Goal: Transaction & Acquisition: Purchase product/service

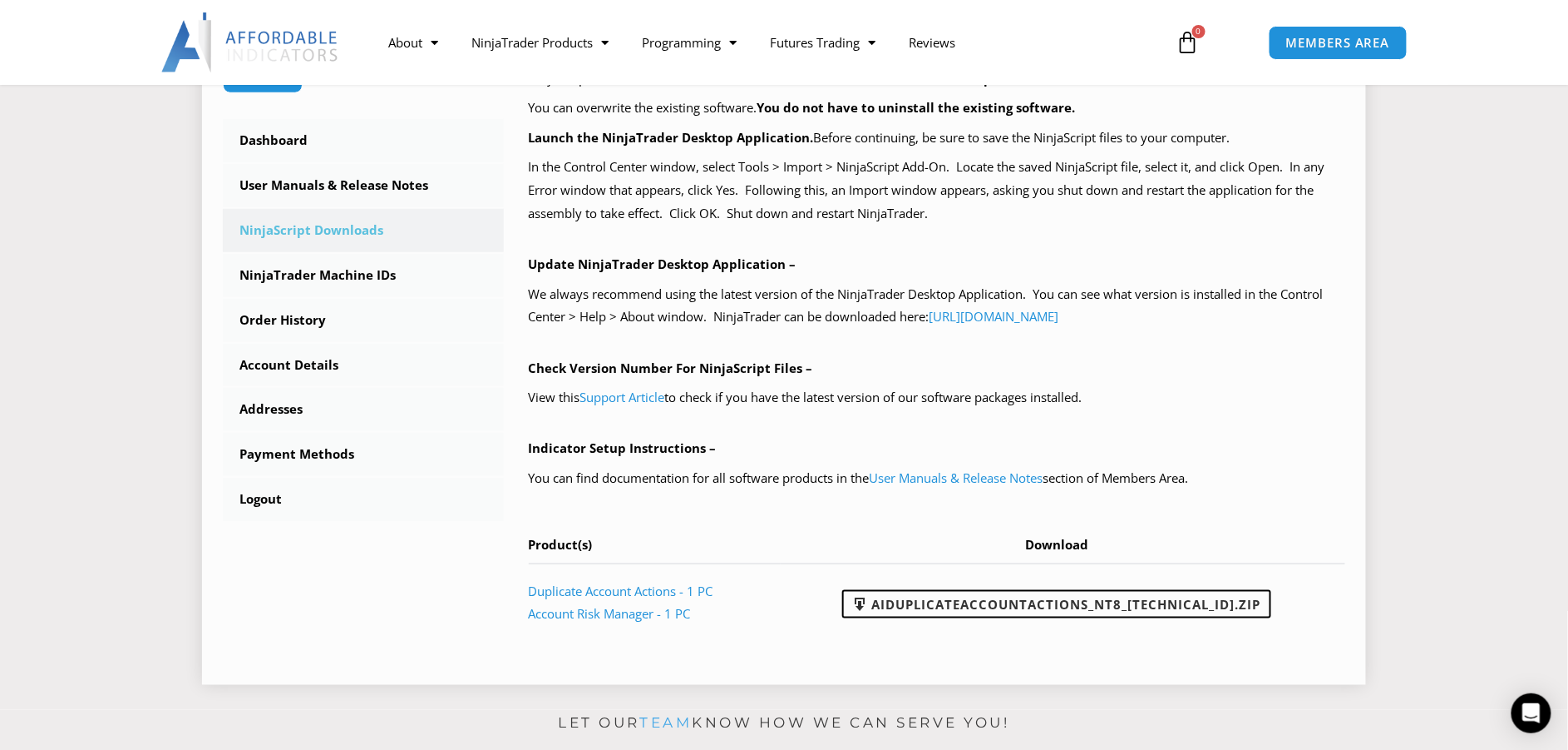
scroll to position [447, 0]
click at [874, 237] on link "User Manuals & Release Notes" at bounding box center [957, 476] width 174 height 16
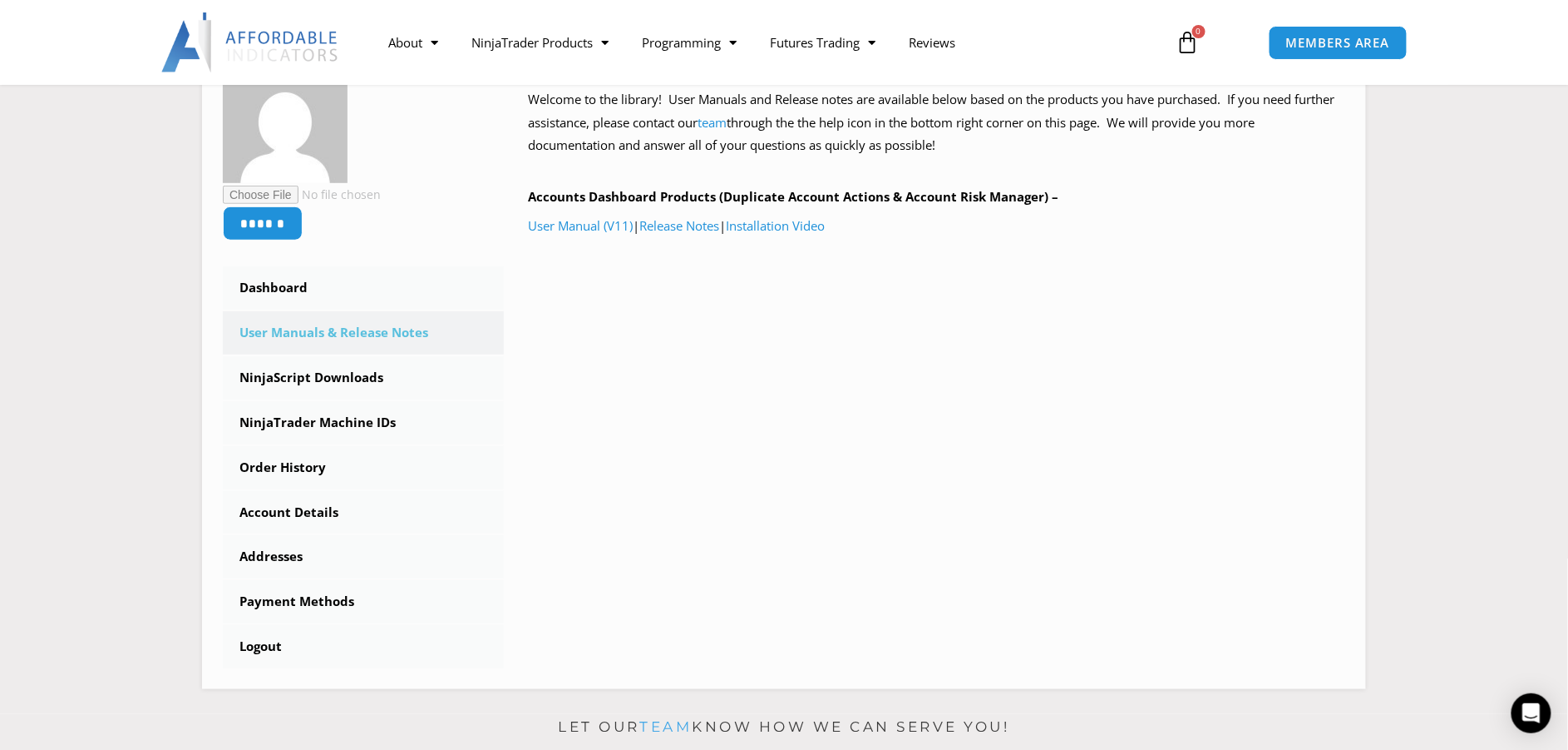
scroll to position [300, 0]
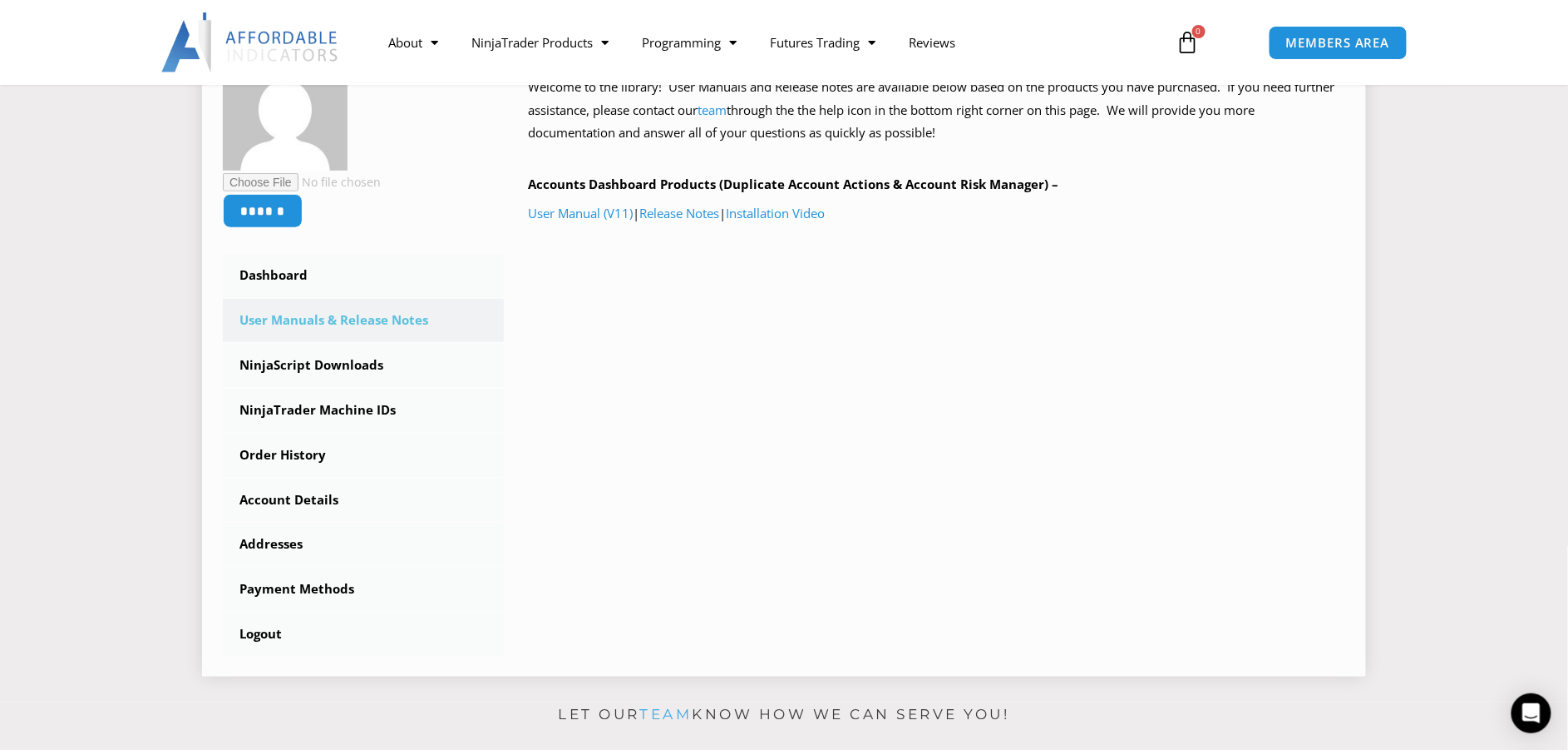
click at [347, 319] on link "User Manuals & Release Notes" at bounding box center [363, 320] width 281 height 43
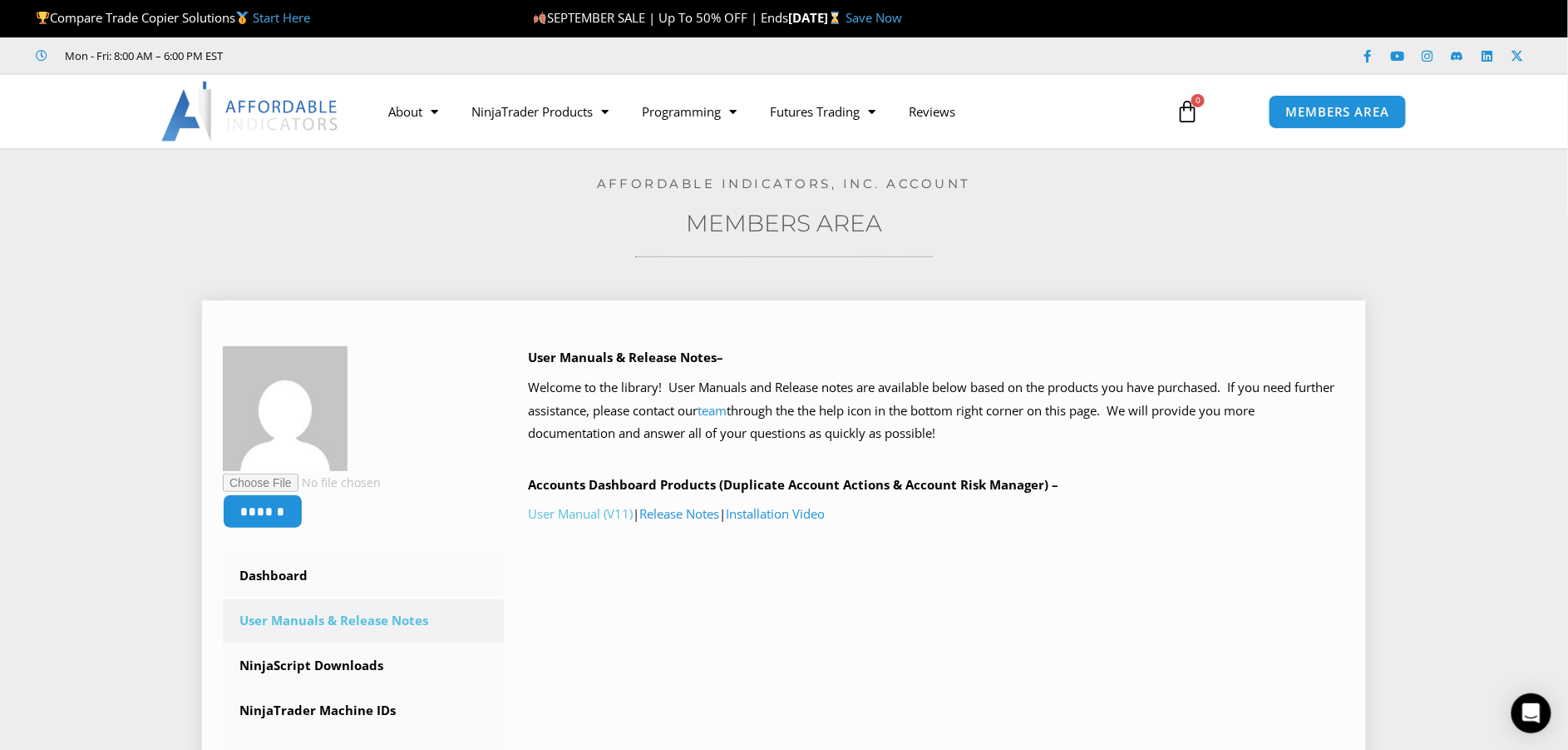
click at [580, 515] on link "User Manual (V11)" at bounding box center [582, 513] width 105 height 16
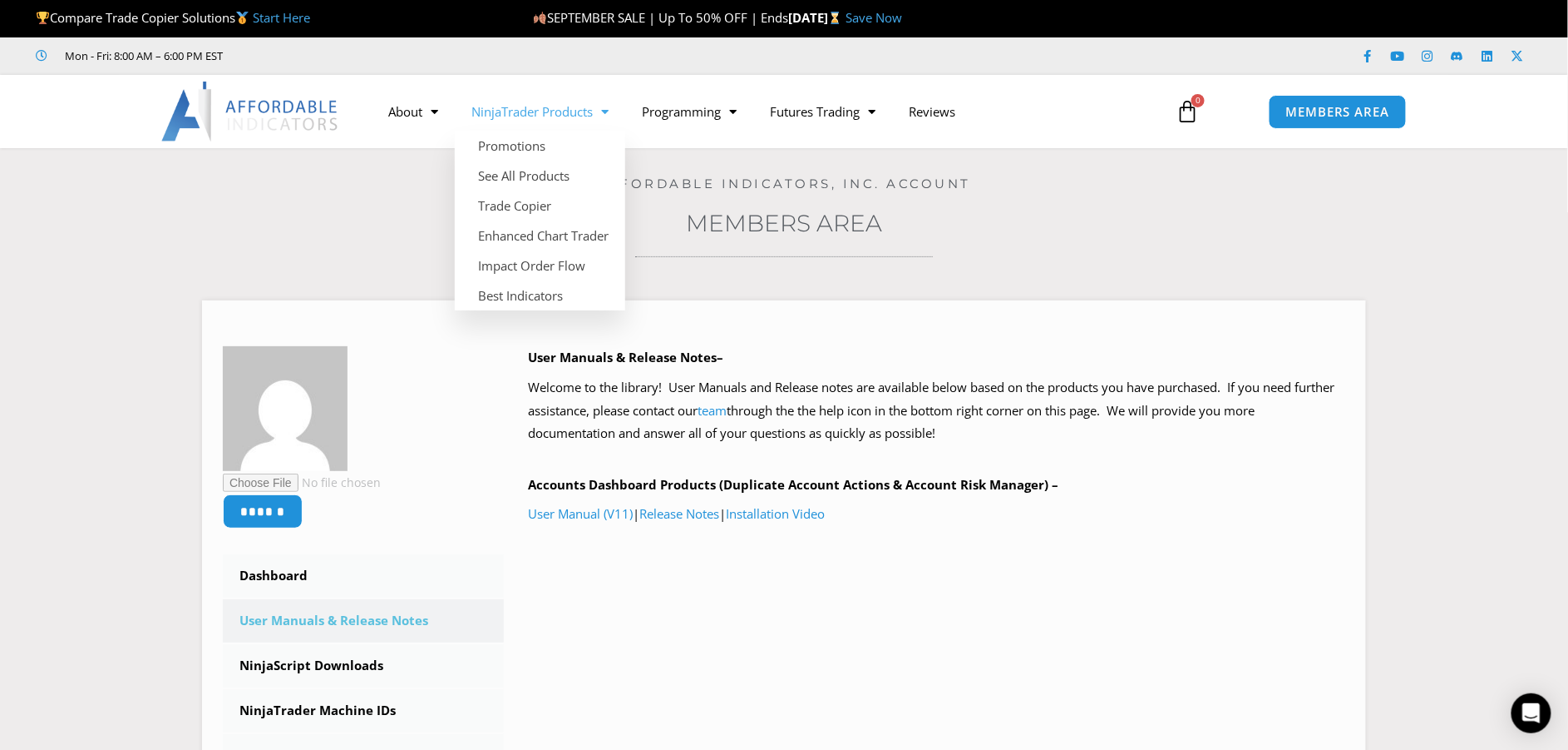
click at [608, 111] on span "Menu" at bounding box center [601, 112] width 16 height 29
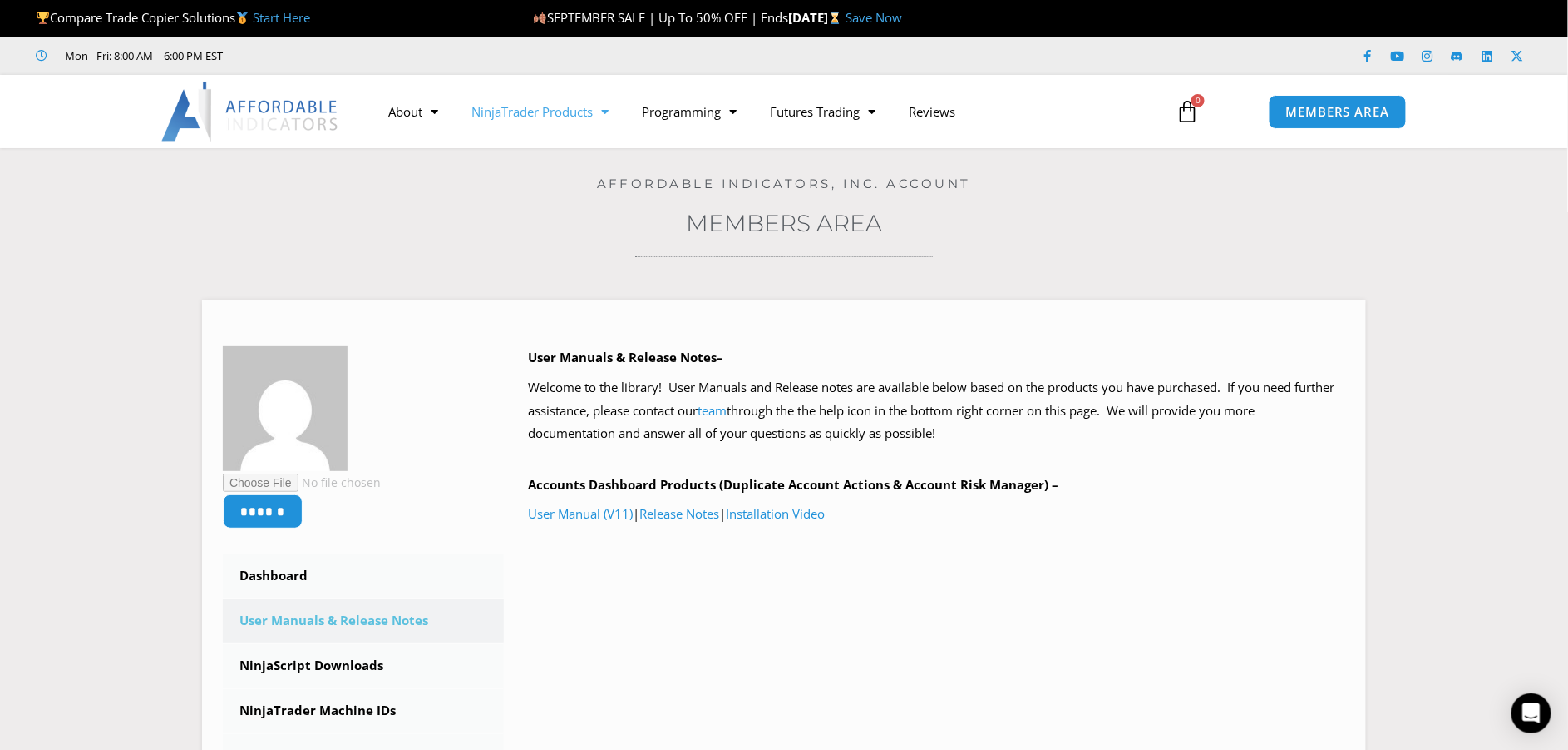
click at [599, 113] on span "Menu" at bounding box center [601, 112] width 16 height 29
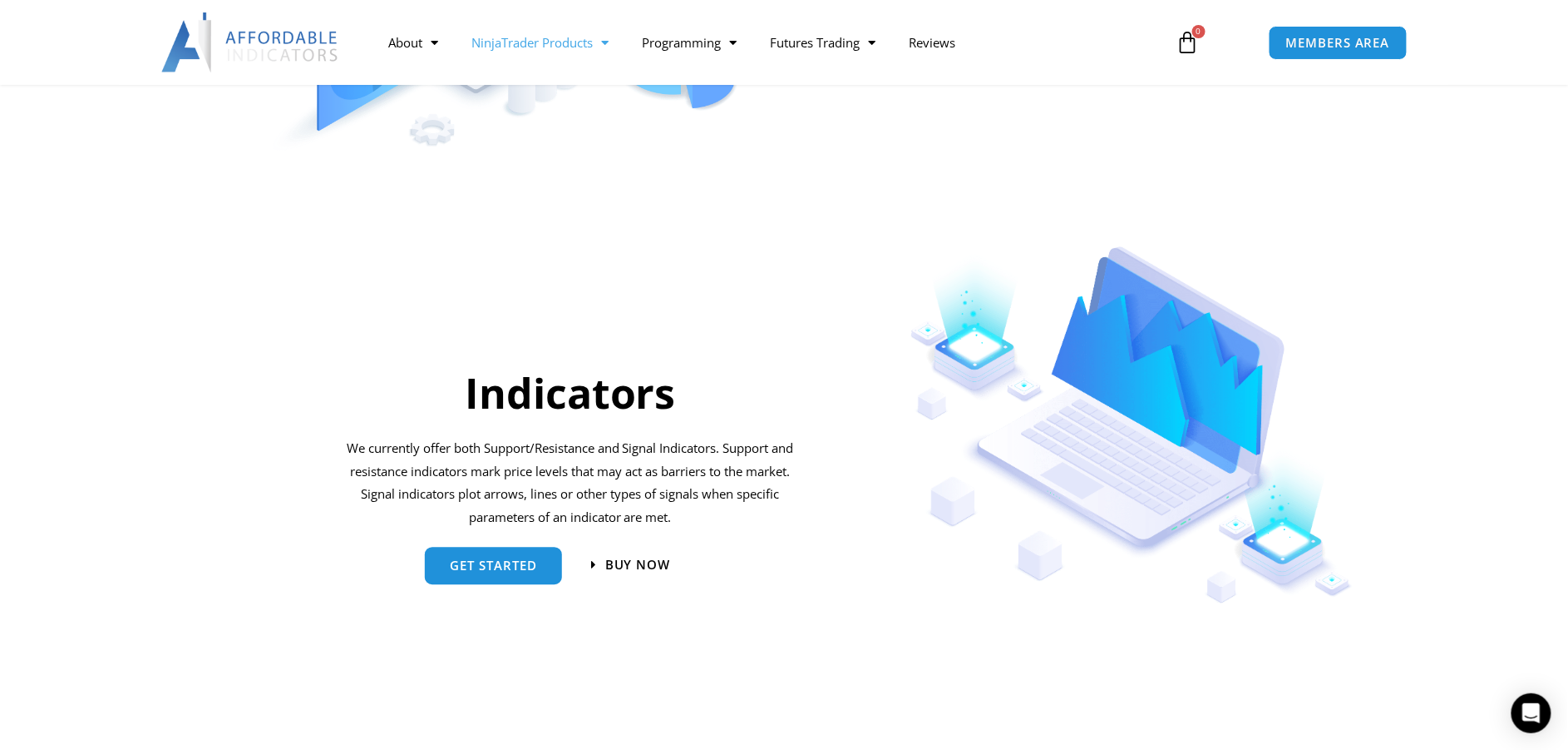
scroll to position [1528, 0]
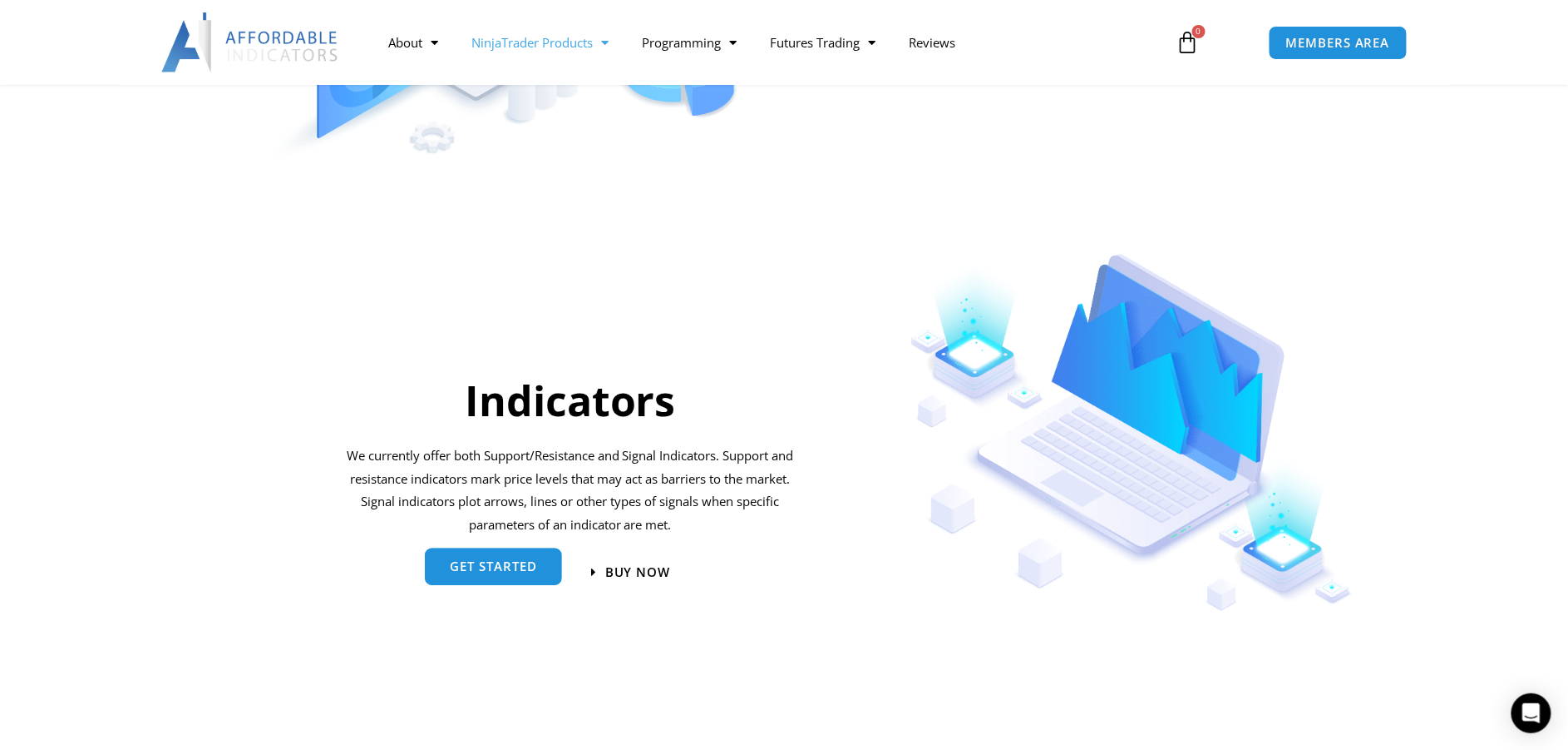
click at [497, 565] on span "get started" at bounding box center [493, 566] width 87 height 12
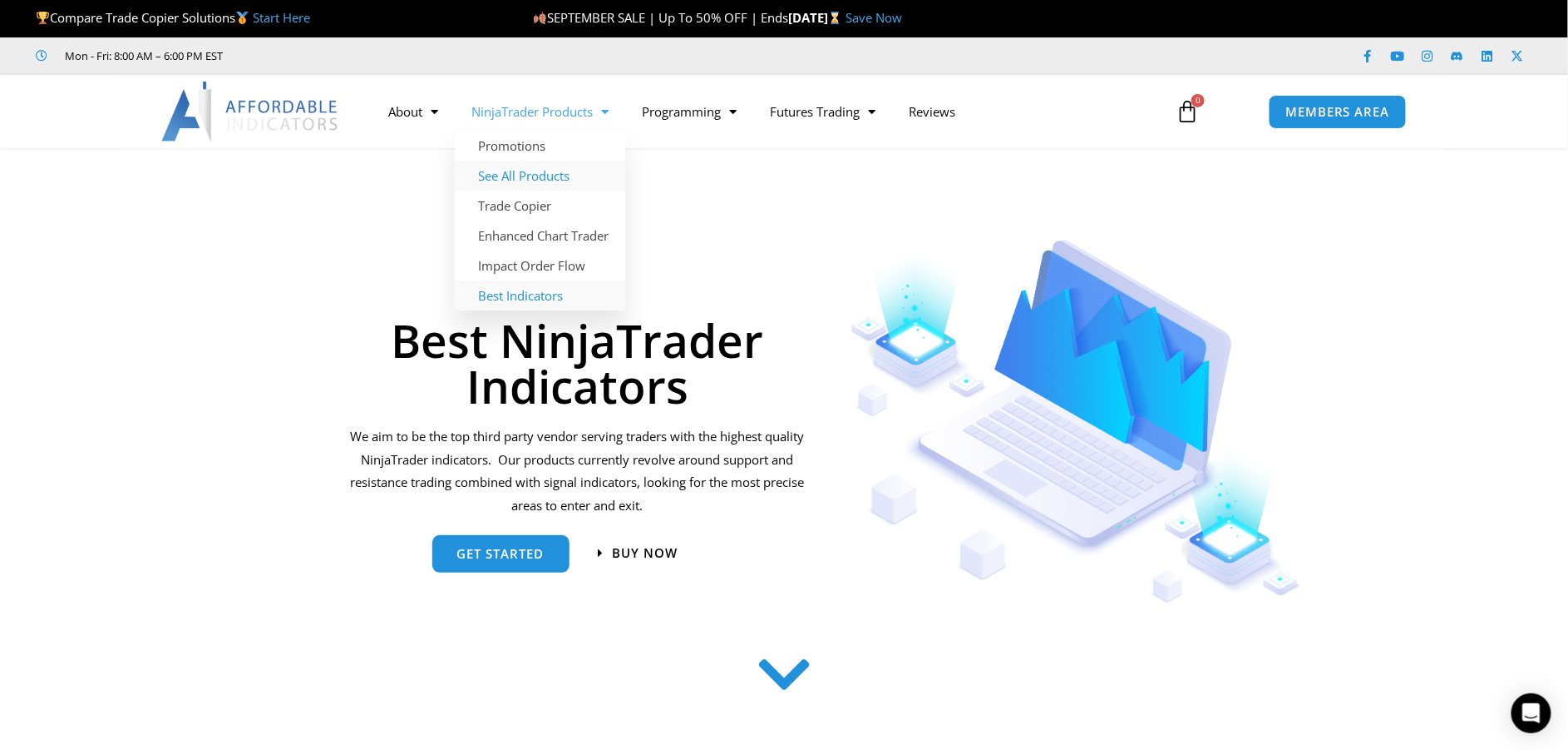
click at [531, 180] on link "See All Products" at bounding box center [540, 175] width 171 height 30
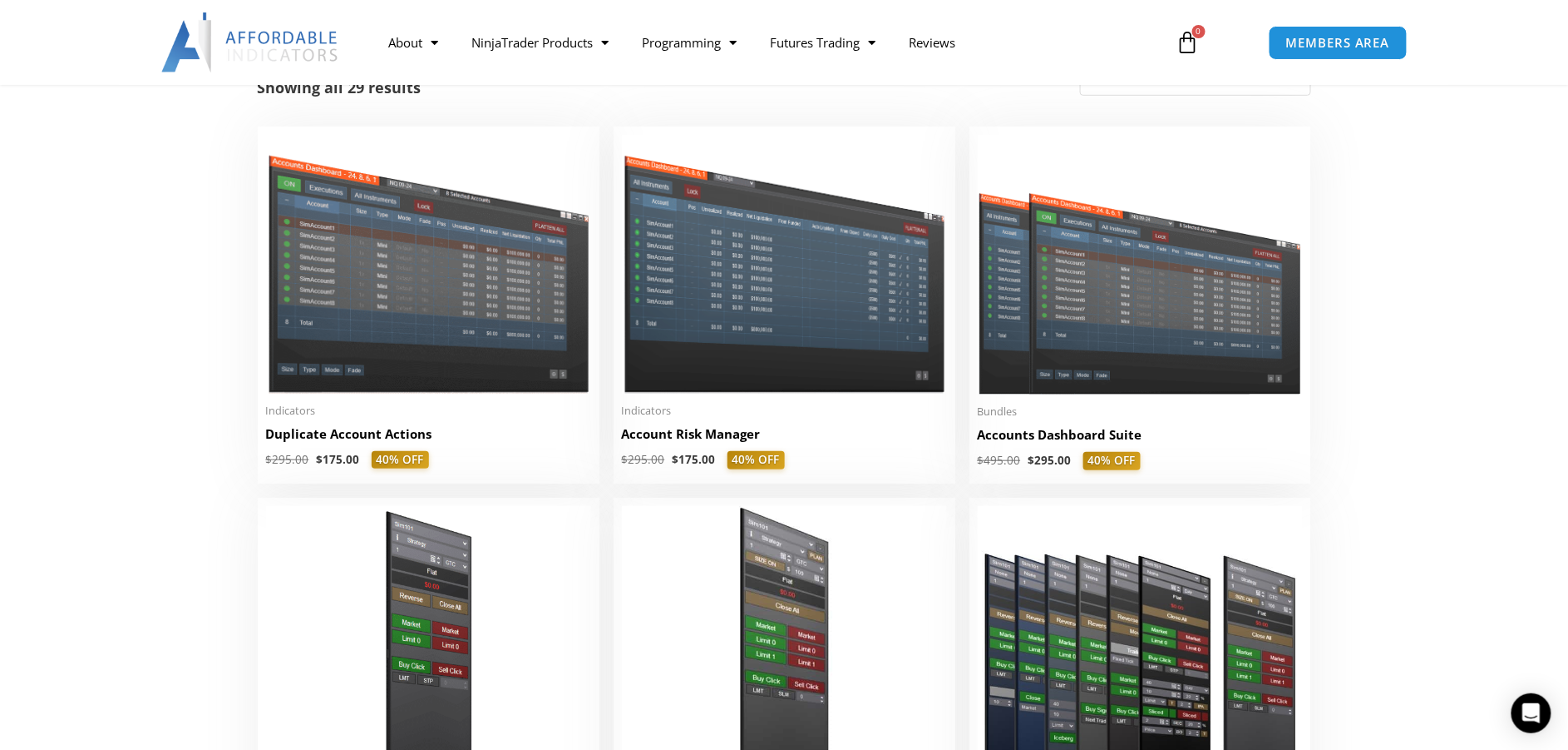
scroll to position [363, 0]
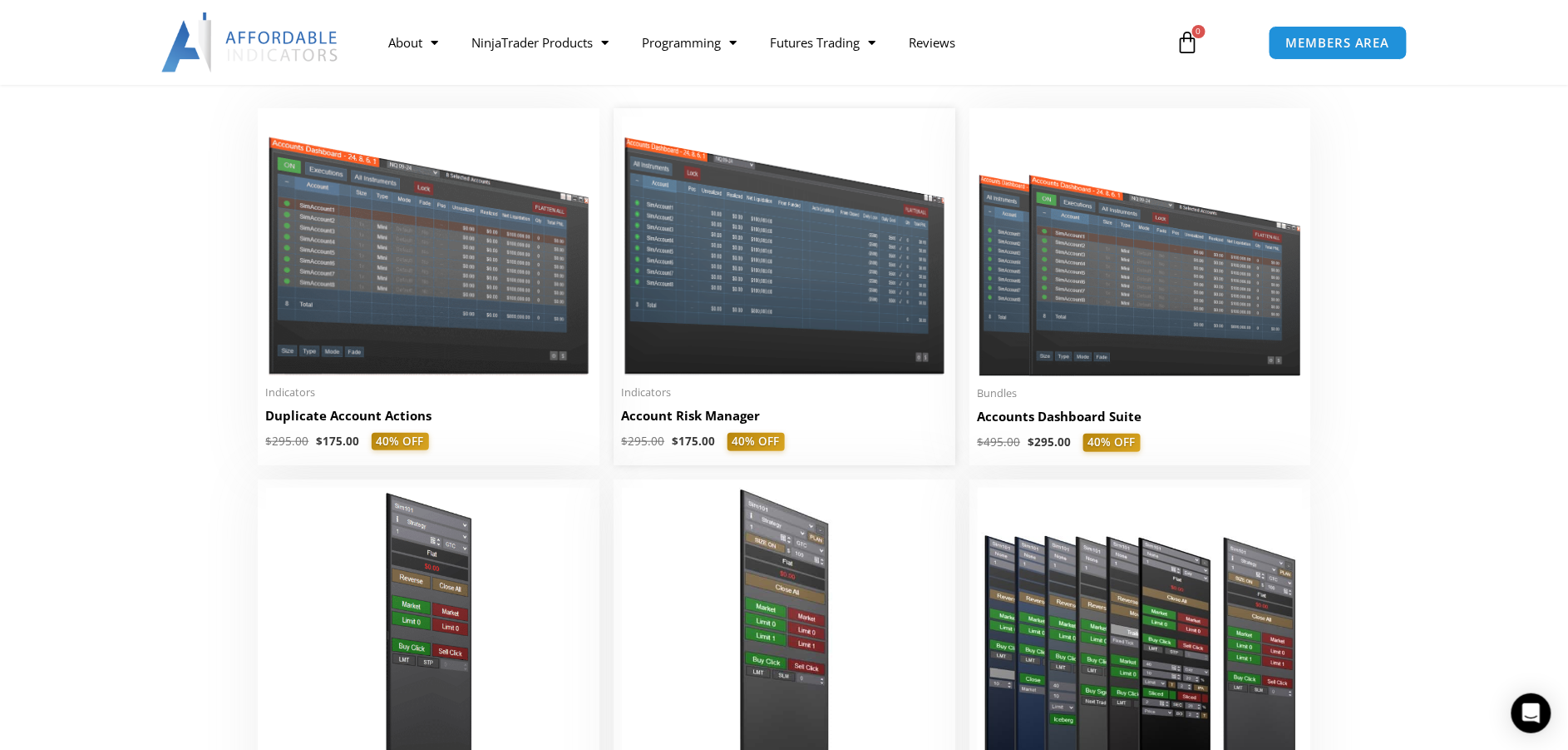
click at [774, 354] on img at bounding box center [784, 246] width 325 height 259
click at [786, 329] on img at bounding box center [784, 246] width 325 height 259
click at [790, 315] on img at bounding box center [784, 246] width 325 height 259
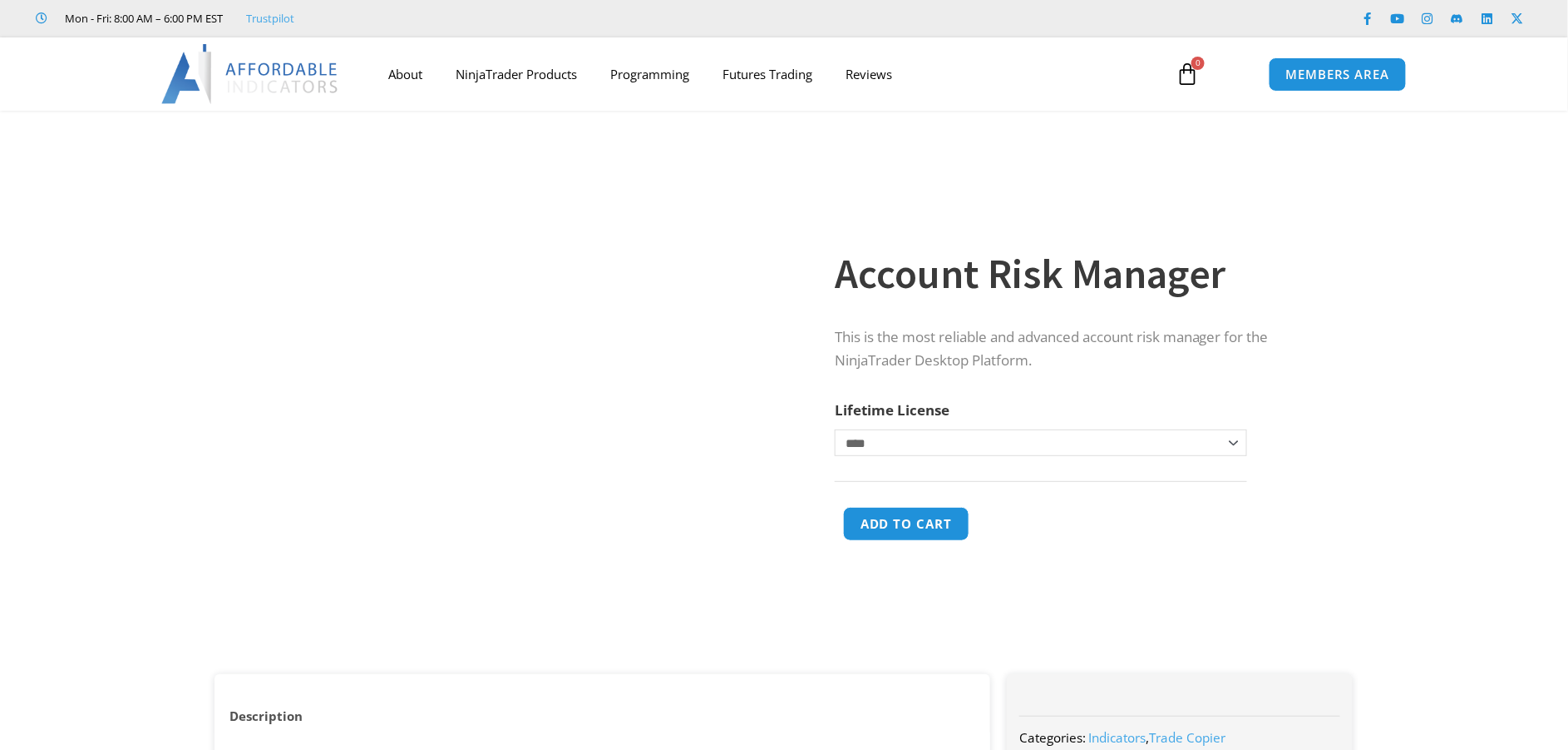
click at [859, 425] on tr "**********" at bounding box center [1041, 439] width 413 height 83
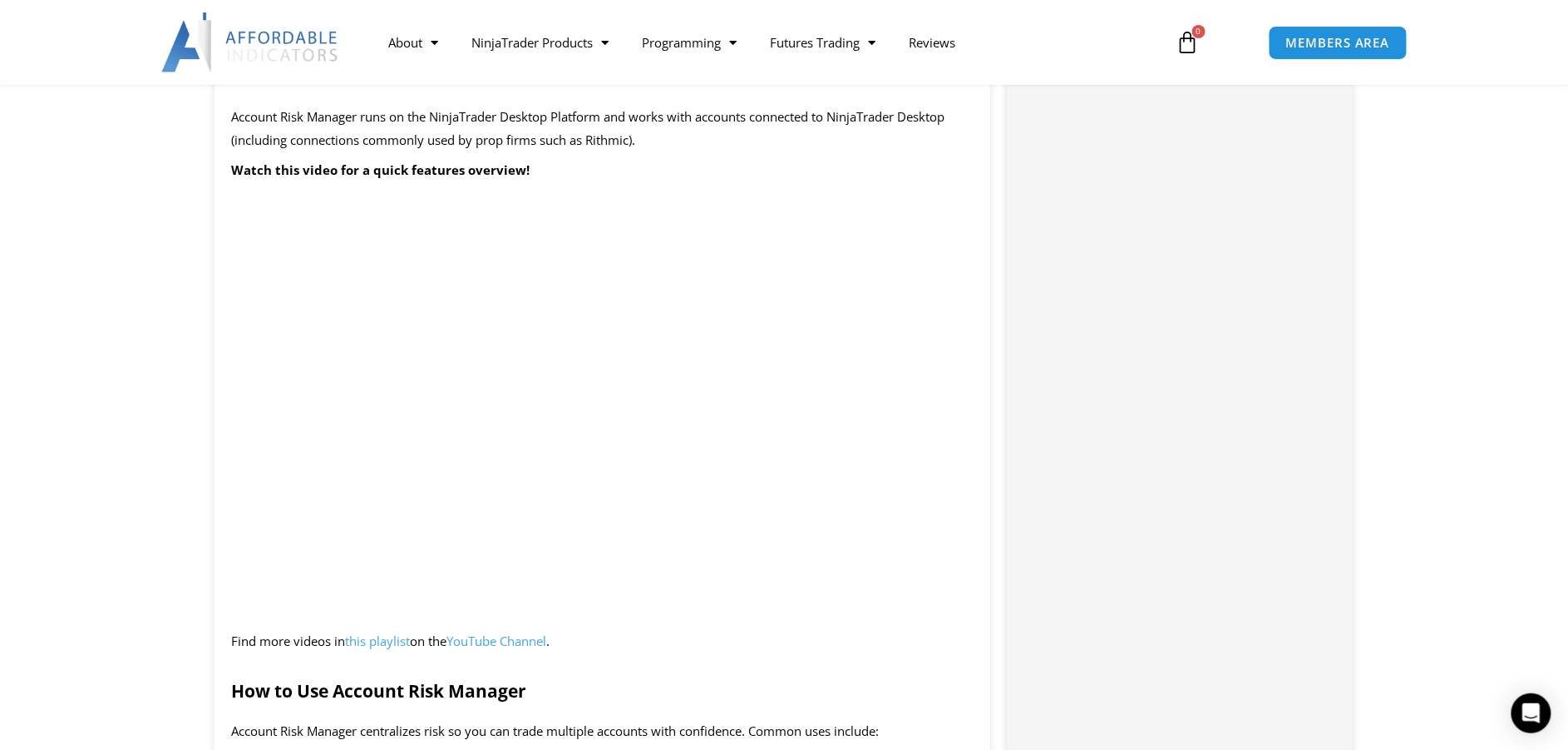
scroll to position [1890, 0]
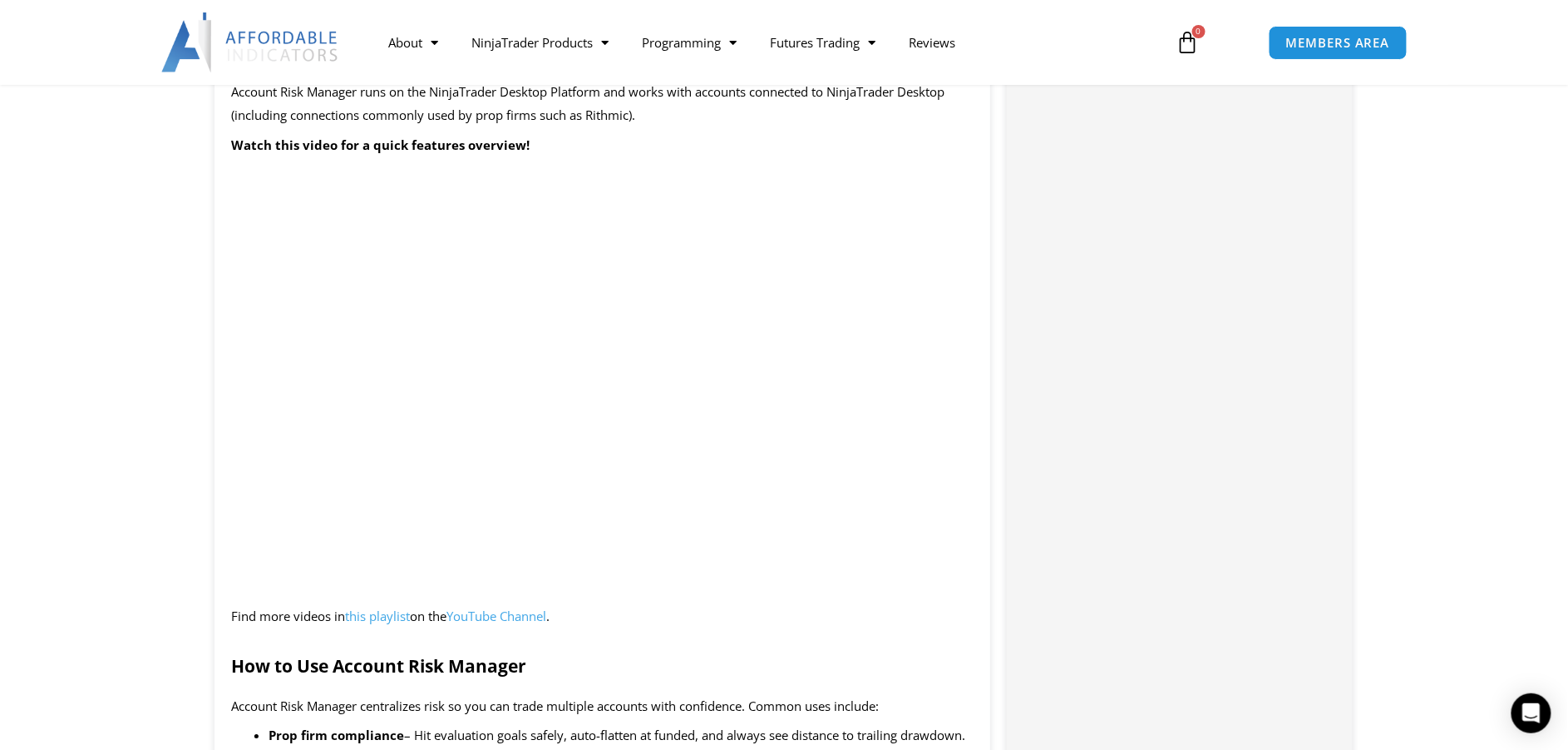
click at [382, 615] on span "this playlist" at bounding box center [377, 615] width 65 height 16
